Goal: Transaction & Acquisition: Purchase product/service

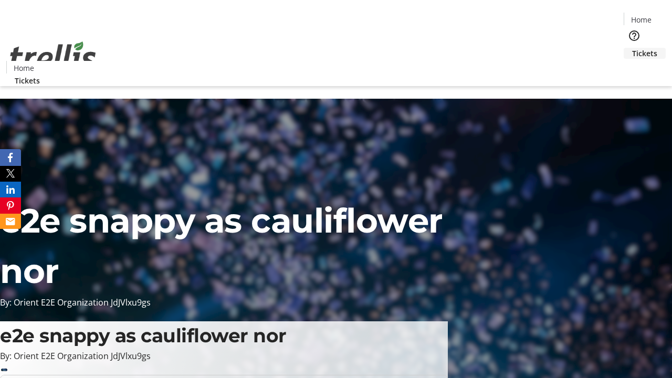
click at [632, 48] on span "Tickets" at bounding box center [644, 53] width 25 height 11
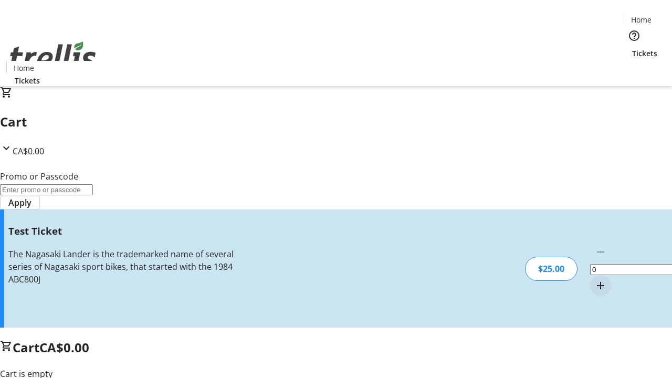
click at [595, 279] on mat-icon "Increment by one" at bounding box center [601, 285] width 13 height 13
type input "1"
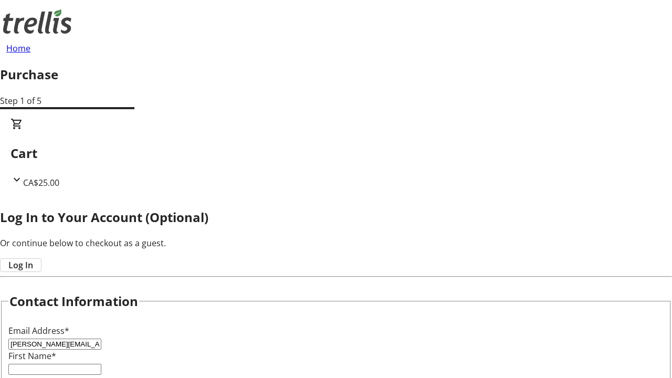
type input "[PERSON_NAME][EMAIL_ADDRESS][DOMAIN_NAME]"
type input "[PERSON_NAME]"
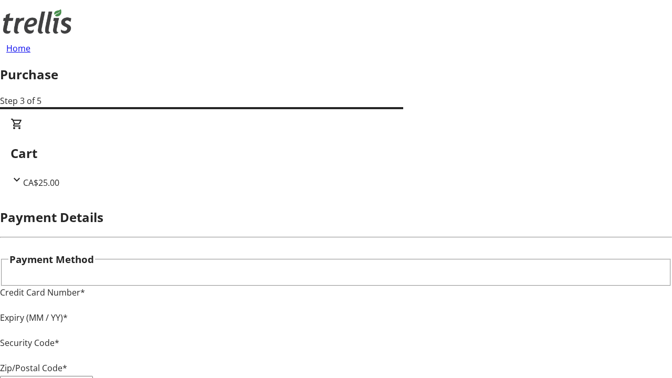
type input "V1Y 0C2"
